Goal: Task Accomplishment & Management: Manage account settings

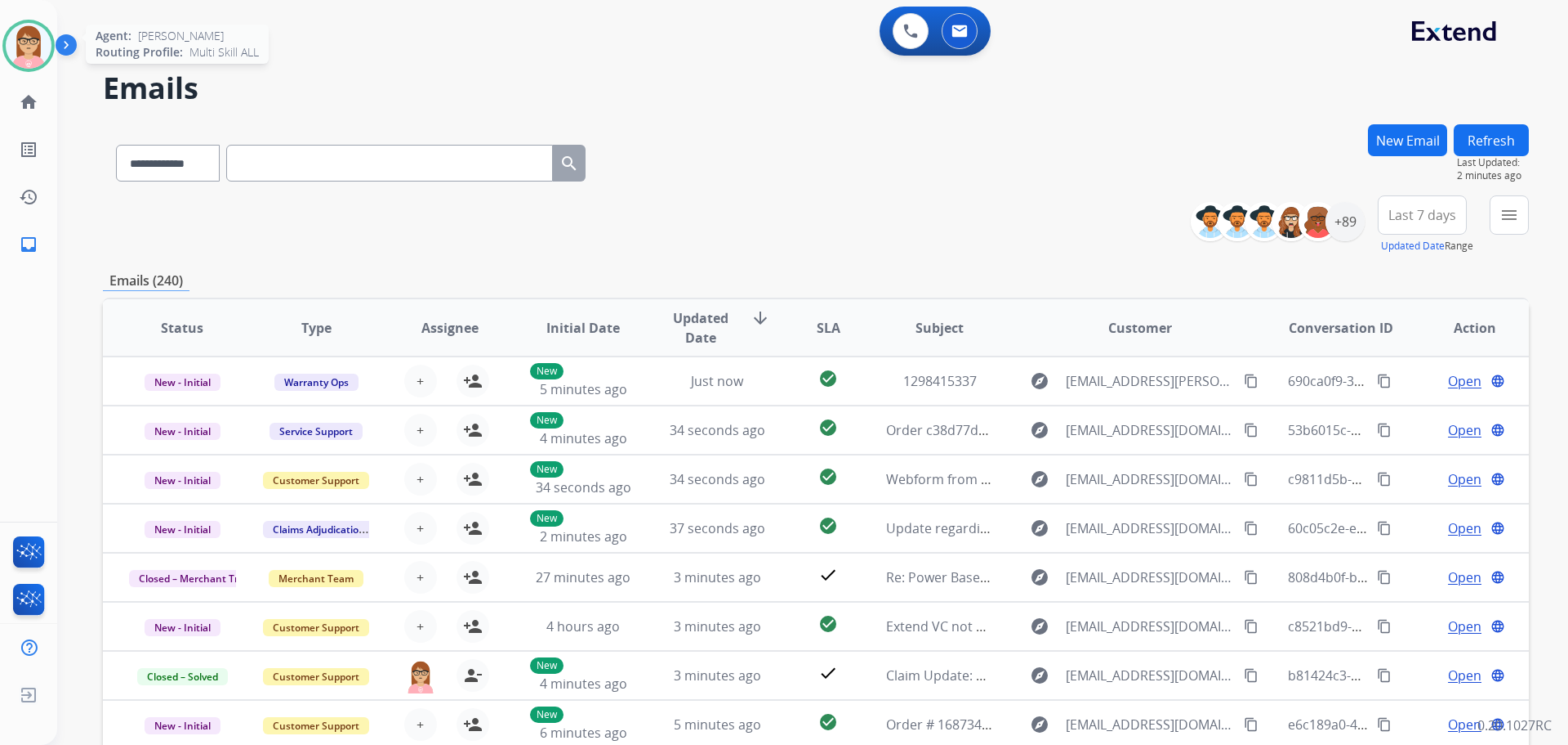
click at [54, 47] on div "[PERSON_NAME] Queue Edit Avatar Agent: [PERSON_NAME] Profile: Multi Skill ALL h…" at bounding box center [28, 372] width 57 height 745
click at [34, 57] on img at bounding box center [28, 45] width 46 height 46
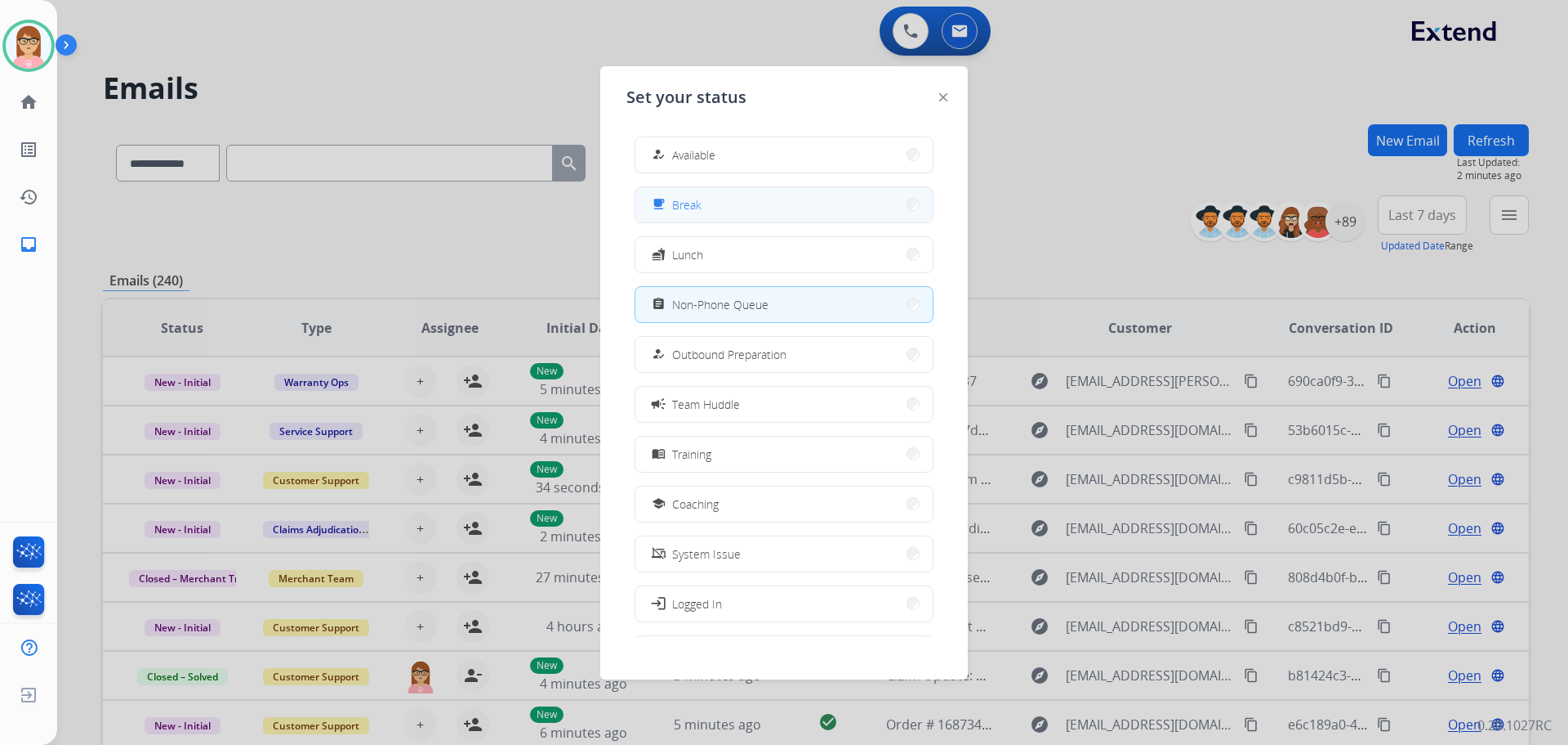
click at [826, 207] on button "free_breakfast Break" at bounding box center [784, 204] width 297 height 35
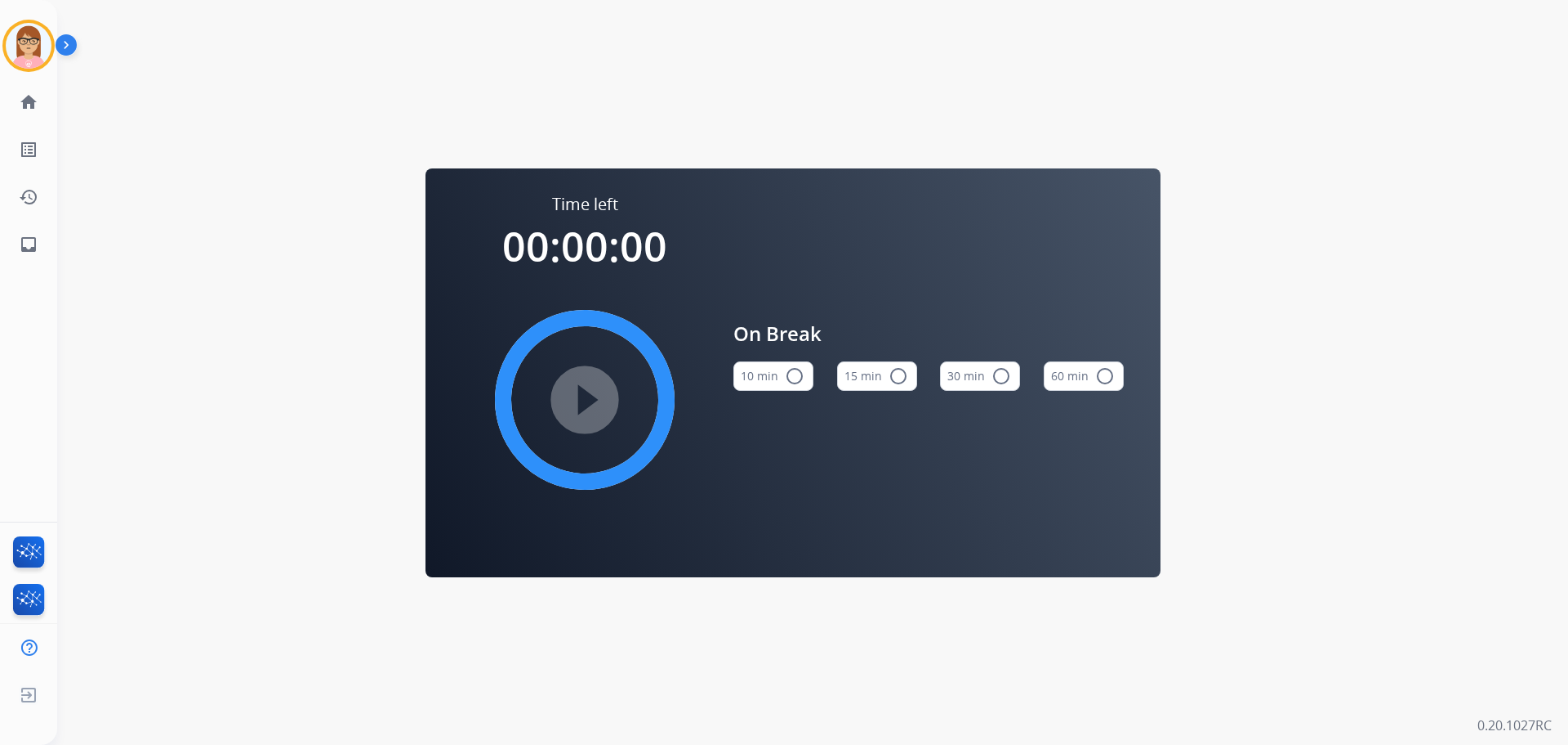
click at [798, 381] on mat-icon "radio_button_unchecked" at bounding box center [794, 375] width 20 height 20
click at [593, 389] on mat-icon "play_circle_filled" at bounding box center [585, 399] width 20 height 20
click at [15, 39] on img at bounding box center [28, 45] width 46 height 46
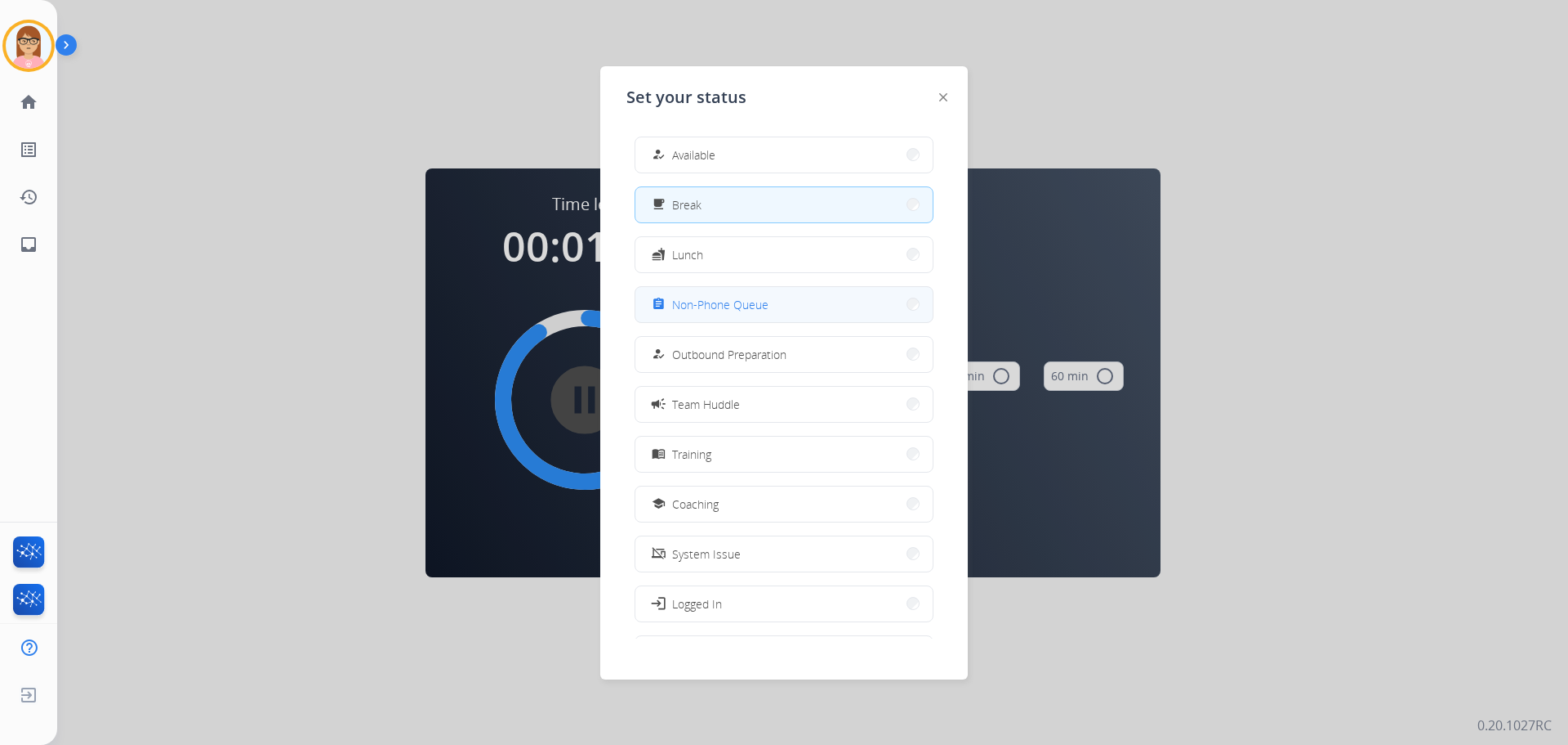
click at [736, 299] on span "Non-Phone Queue" at bounding box center [720, 305] width 97 height 17
